Goal: Check status: Check status

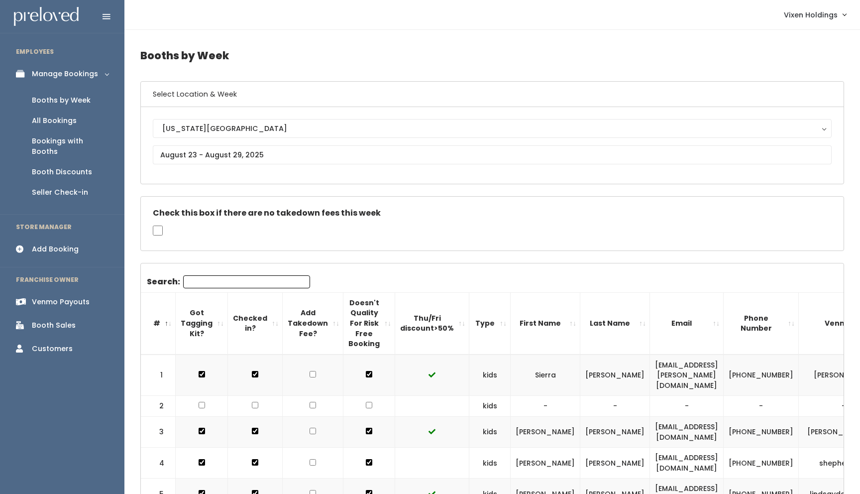
click at [70, 167] on div "Booth Discounts" at bounding box center [62, 172] width 60 height 10
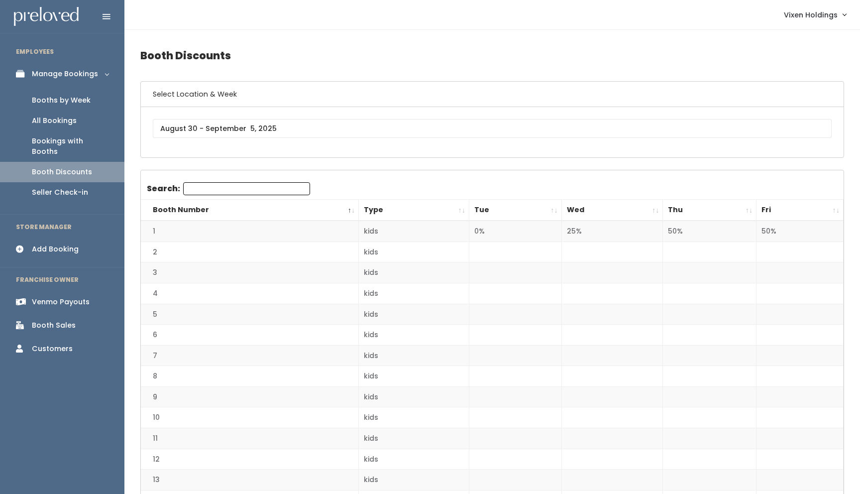
click at [70, 167] on div "Booth Discounts" at bounding box center [62, 172] width 60 height 10
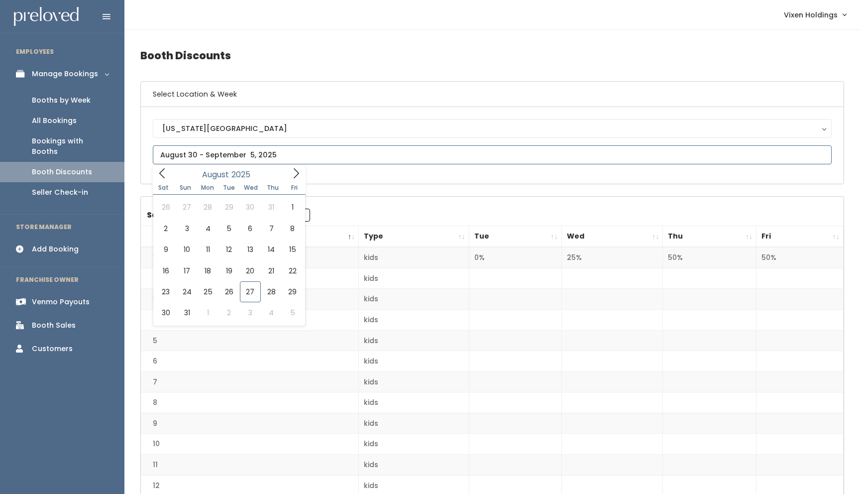
click at [234, 157] on input "text" at bounding box center [492, 154] width 679 height 19
type input "August 23 to August 29"
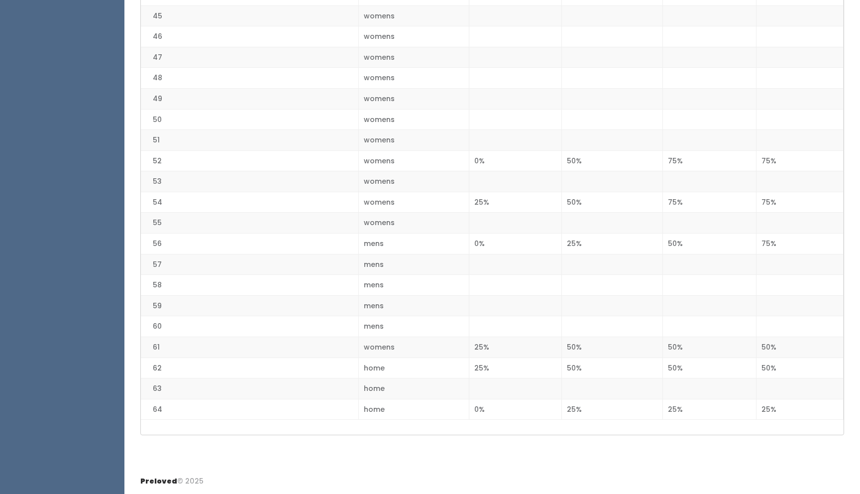
scroll to position [1153, 0]
